Goal: Use online tool/utility: Utilize a website feature to perform a specific function

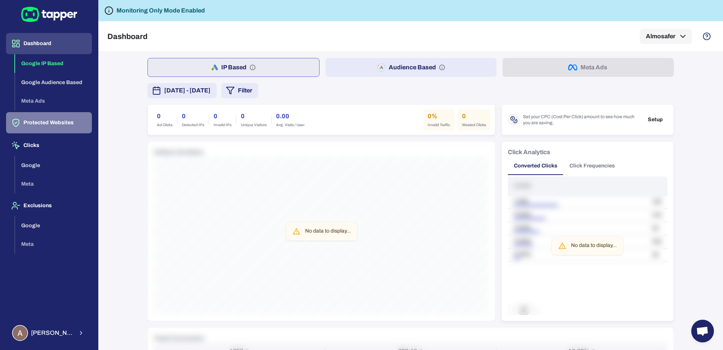
click at [45, 127] on button "Protected Websites" at bounding box center [49, 122] width 86 height 21
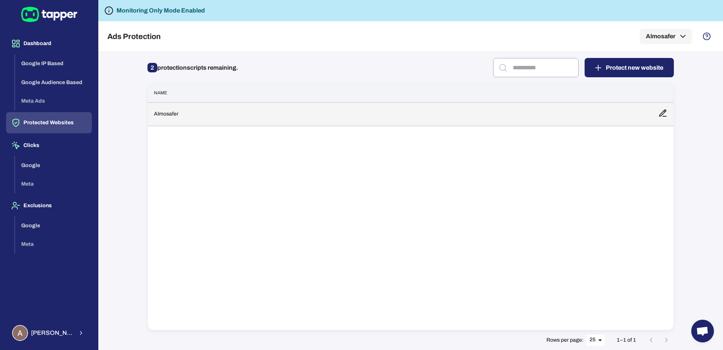
click at [306, 117] on td "Almosafer" at bounding box center [400, 113] width 505 height 23
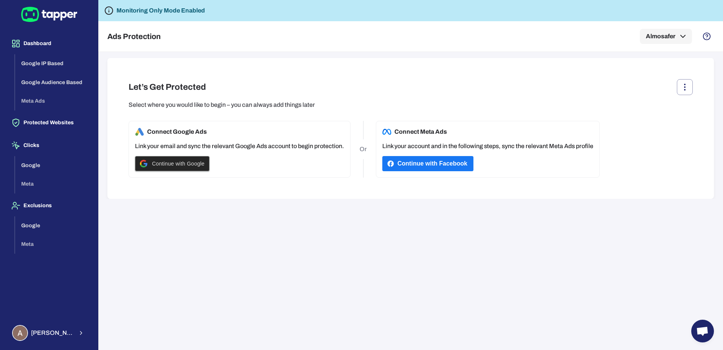
click at [192, 165] on span "Continue with Google" at bounding box center [178, 163] width 53 height 6
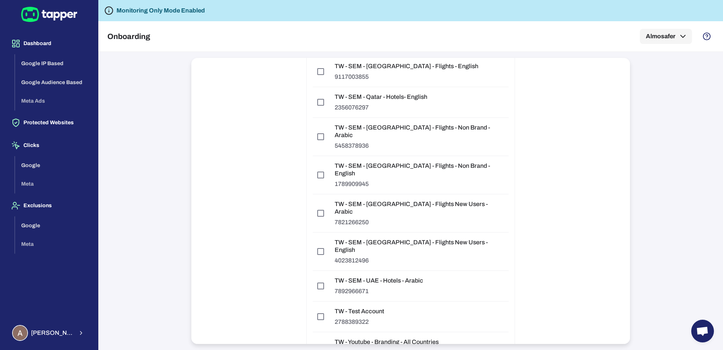
scroll to position [6872, 0]
